Goal: Obtain resource: Download file/media

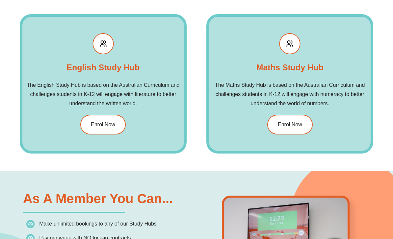
scroll to position [762, 0]
click at [297, 127] on span "Enrol Now" at bounding box center [290, 124] width 24 height 5
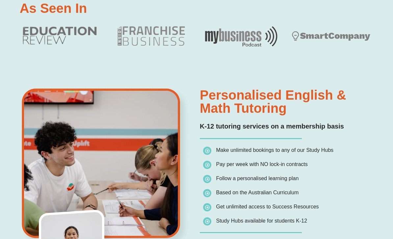
scroll to position [330, 0]
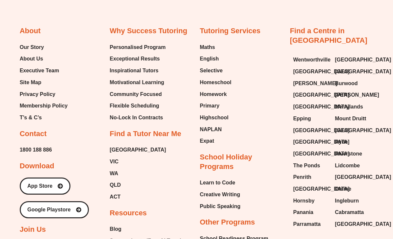
scroll to position [329, 0]
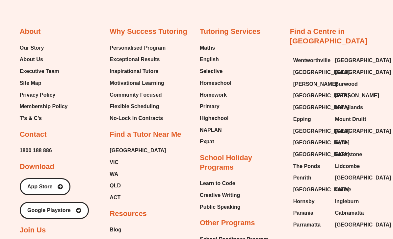
click at [209, 53] on span "Maths" at bounding box center [207, 48] width 15 height 10
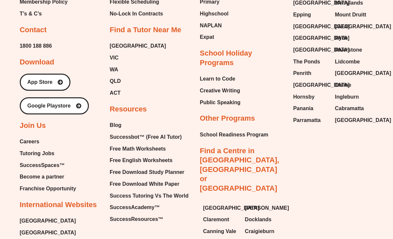
scroll to position [504, 0]
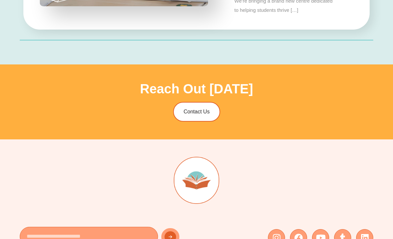
scroll to position [1877, 0]
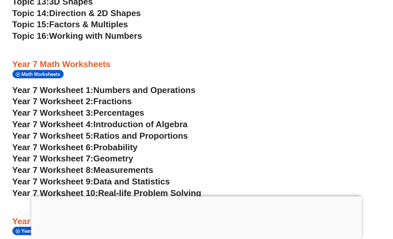
scroll to position [1753, 0]
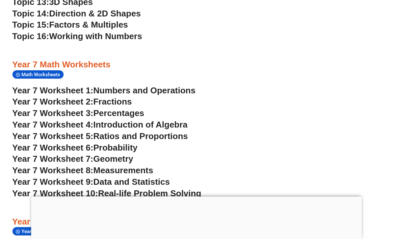
click at [105, 97] on span "Fractions" at bounding box center [112, 102] width 38 height 10
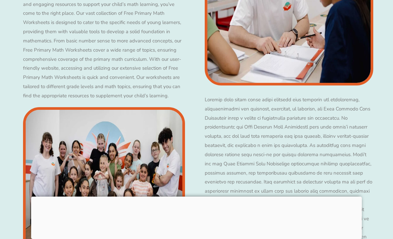
scroll to position [1763, 0]
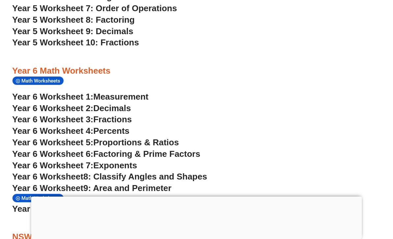
scroll to position [1354, 0]
click at [93, 104] on span "Year 6 Worksheet 2:" at bounding box center [52, 109] width 81 height 10
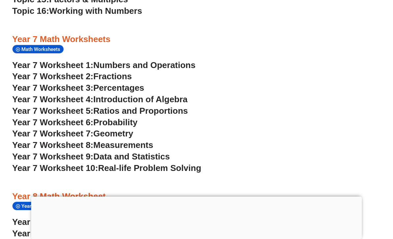
scroll to position [1778, 0]
click at [177, 106] on span "Ratios and Proportions" at bounding box center [140, 111] width 94 height 10
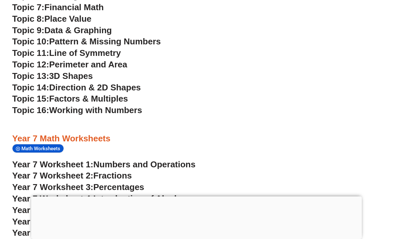
scroll to position [1679, 0]
click at [175, 159] on span "Numbers and Operations" at bounding box center [144, 164] width 102 height 10
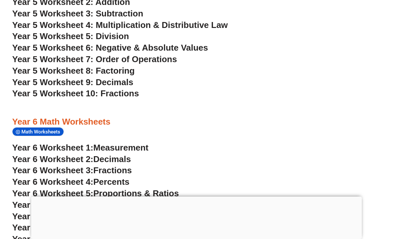
scroll to position [1303, 0]
